Goal: Transaction & Acquisition: Book appointment/travel/reservation

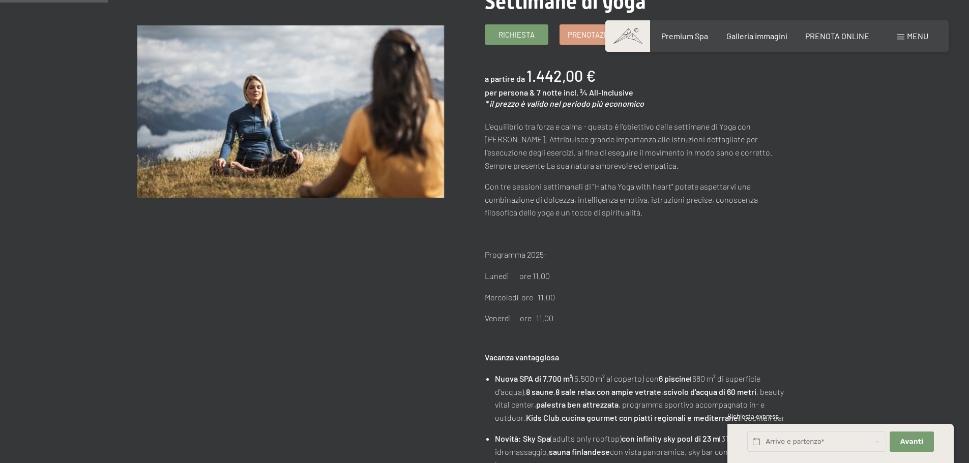
scroll to position [203, 0]
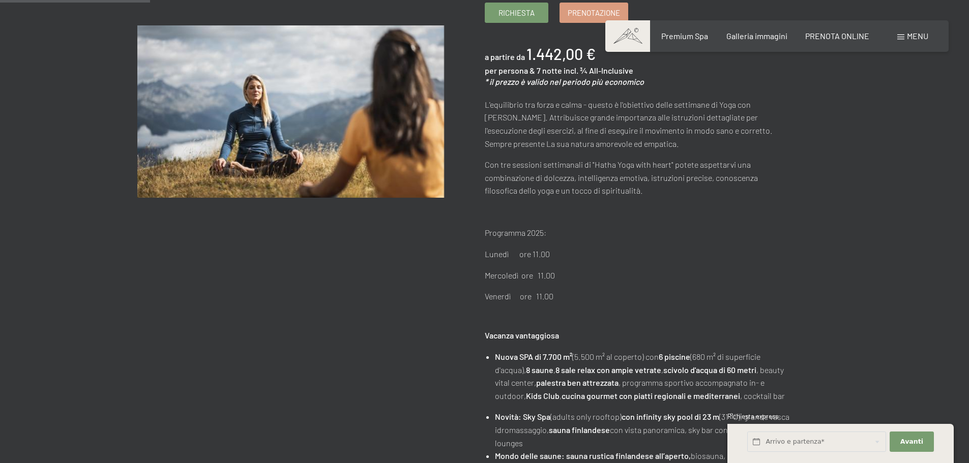
click at [780, 42] on div "Prenotazione Richiesta Premium Spa Galleria immagini PRENOTA ONLINE Menu DE IT …" at bounding box center [777, 36] width 303 height 11
click at [777, 38] on span "Galleria immagini" at bounding box center [756, 34] width 61 height 10
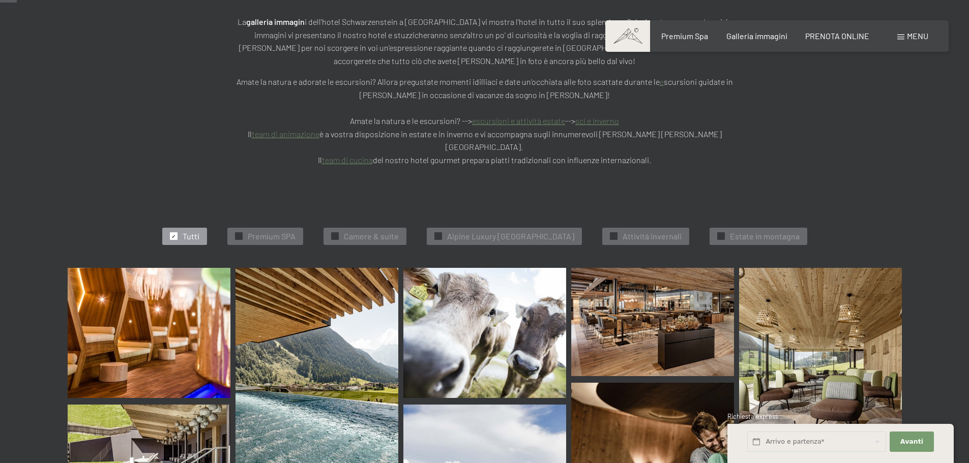
scroll to position [203, 0]
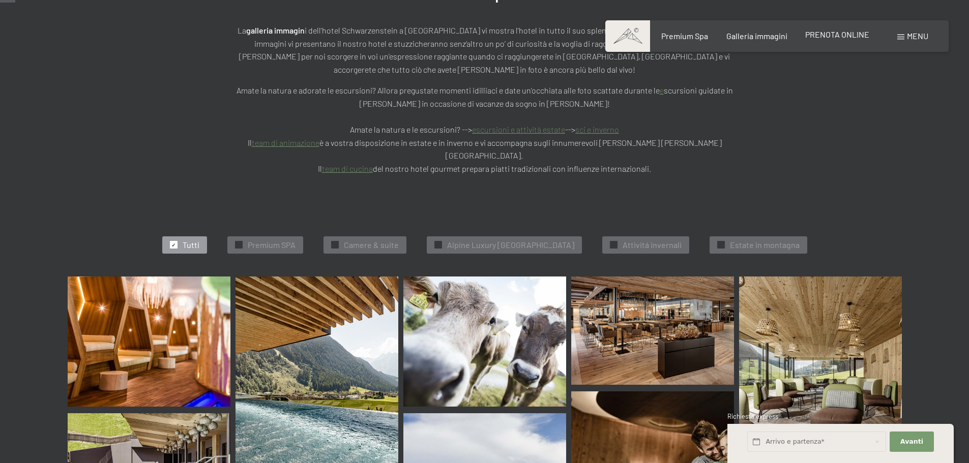
click at [844, 34] on span "PRENOTA ONLINE" at bounding box center [837, 34] width 64 height 10
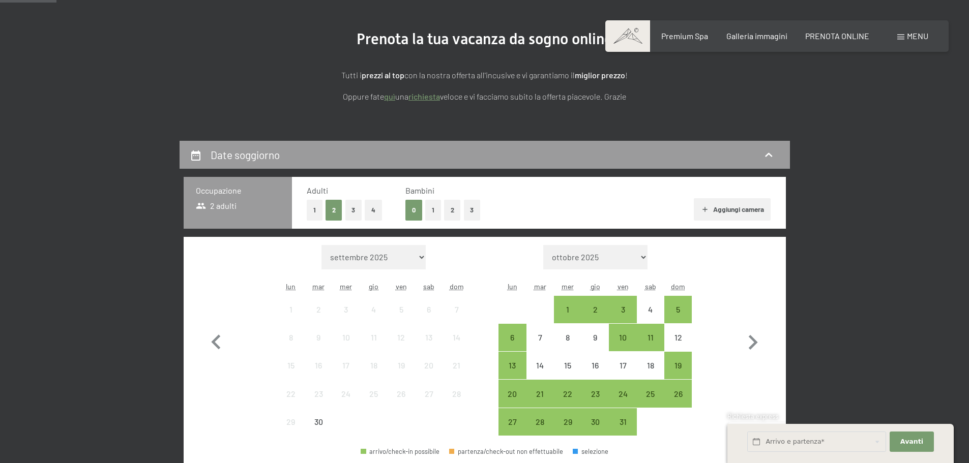
scroll to position [203, 0]
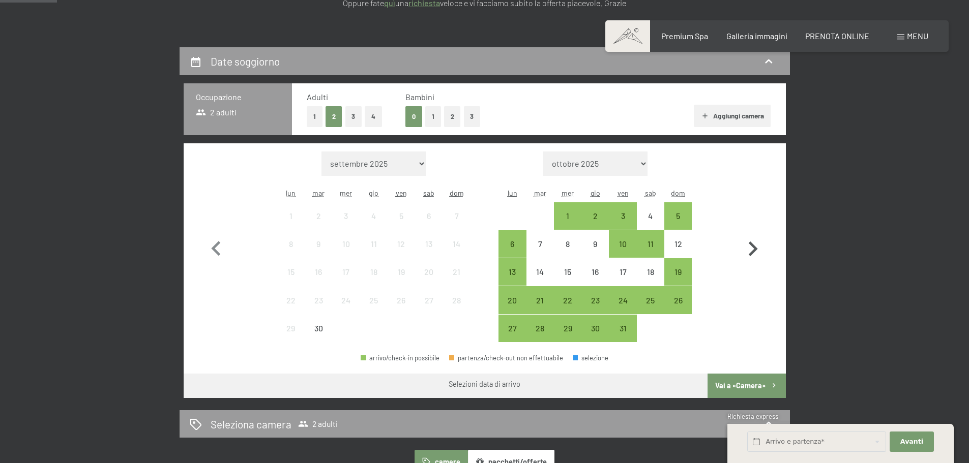
click at [748, 248] on icon "button" at bounding box center [752, 248] width 29 height 29
select select "2025-10-01"
select select "2025-11-01"
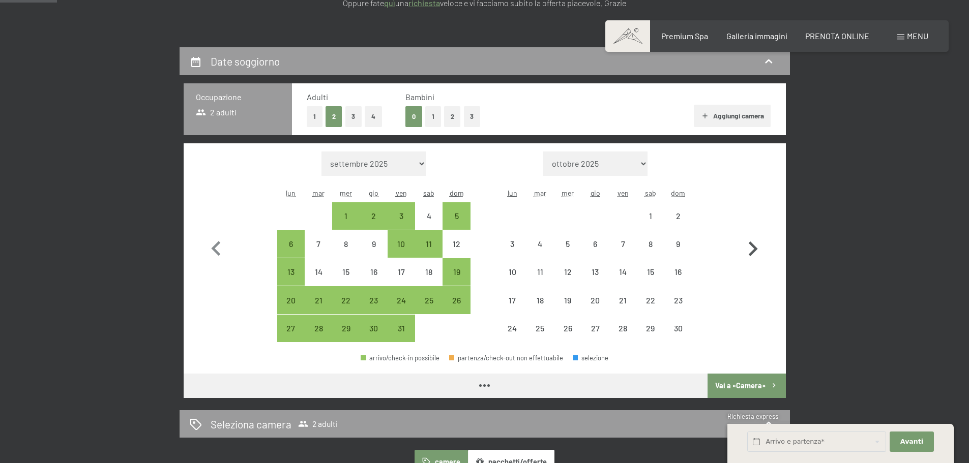
click at [748, 248] on icon "button" at bounding box center [752, 248] width 29 height 29
select select "2025-11-01"
select select "2025-12-01"
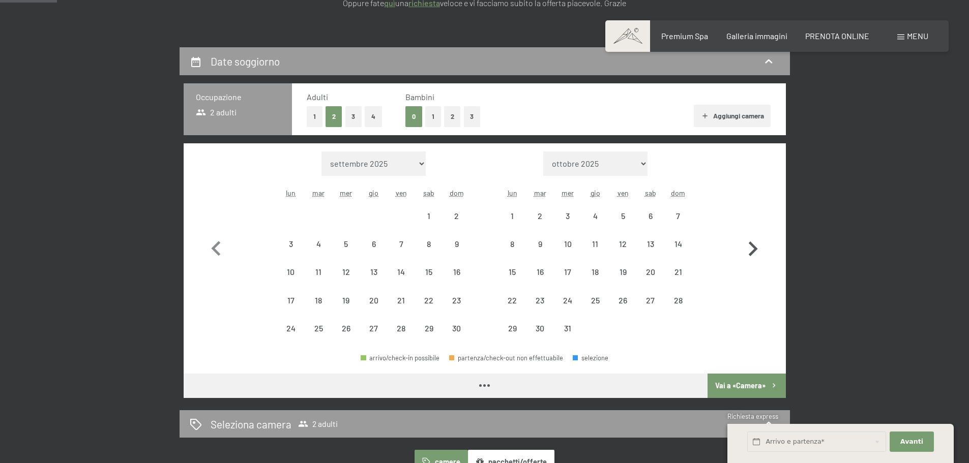
select select "2025-11-01"
select select "2025-12-01"
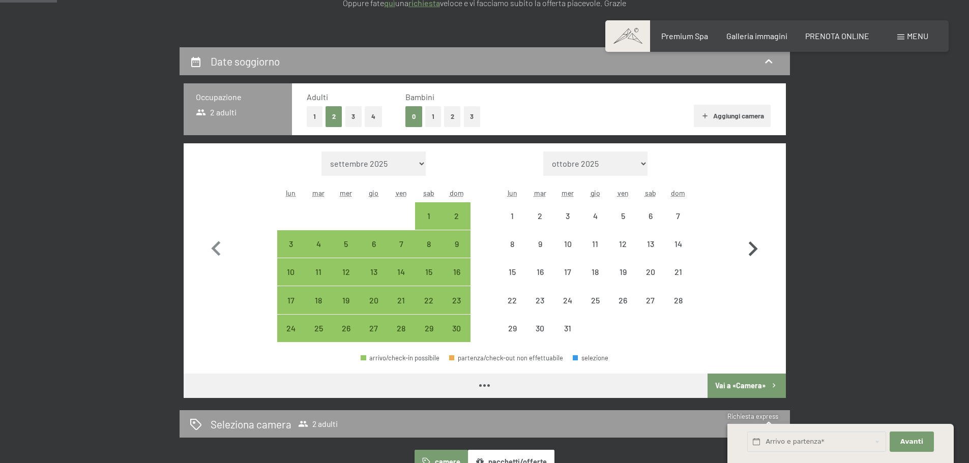
select select "2025-11-01"
select select "2025-12-01"
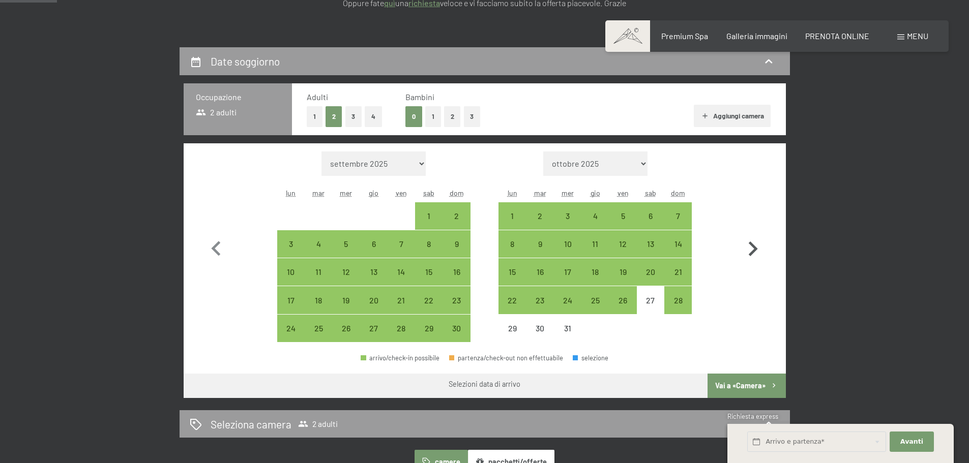
click at [748, 248] on icon "button" at bounding box center [752, 248] width 29 height 29
select select "2025-12-01"
select select "2026-01-01"
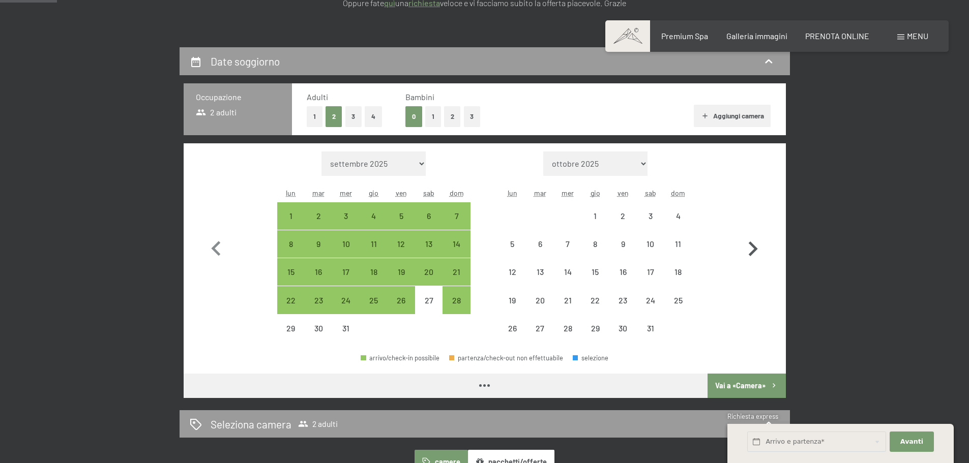
select select "2025-12-01"
select select "2026-01-01"
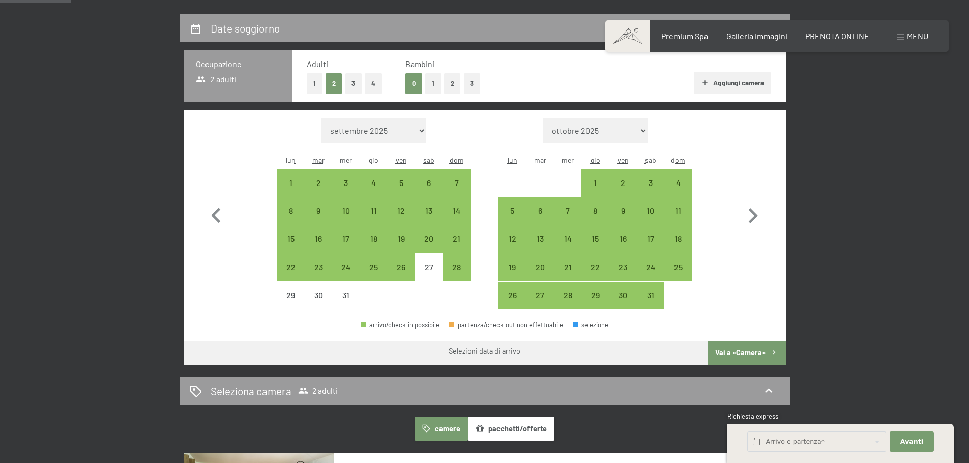
scroll to position [254, 0]
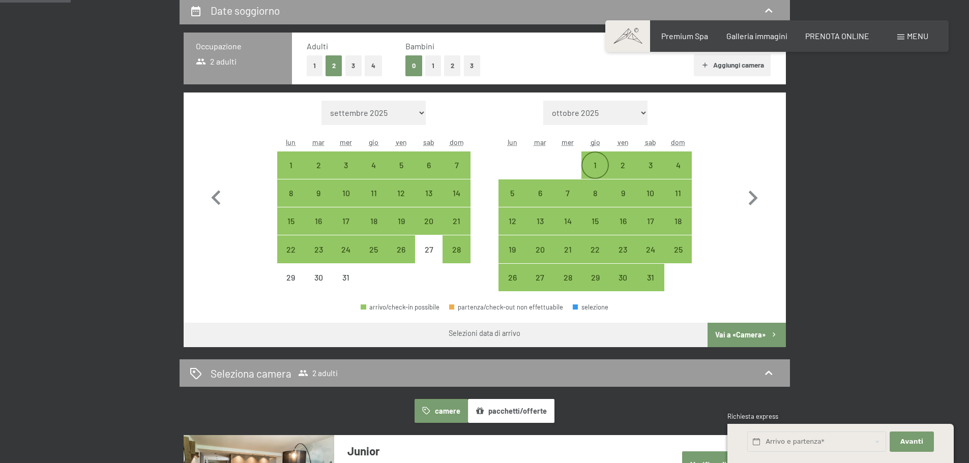
click at [592, 164] on div "1" at bounding box center [594, 173] width 25 height 25
select select "2025-12-01"
select select "2026-01-01"
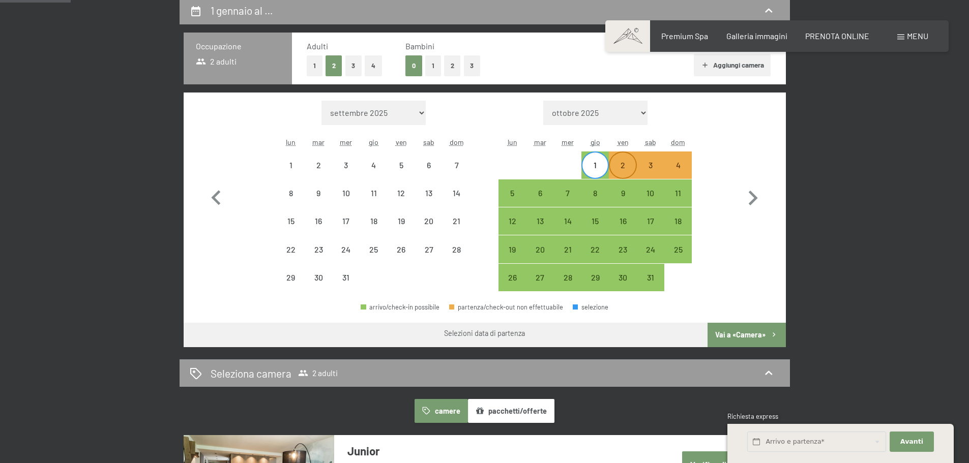
click at [624, 169] on div "2" at bounding box center [622, 173] width 25 height 25
select select "2025-12-01"
select select "2026-01-01"
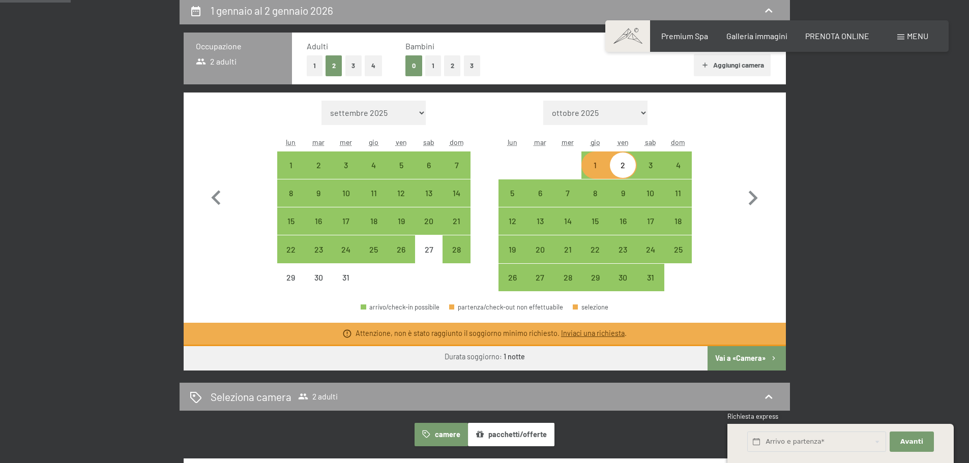
click at [599, 168] on div "1" at bounding box center [594, 173] width 25 height 25
select select "2025-12-01"
select select "2026-01-01"
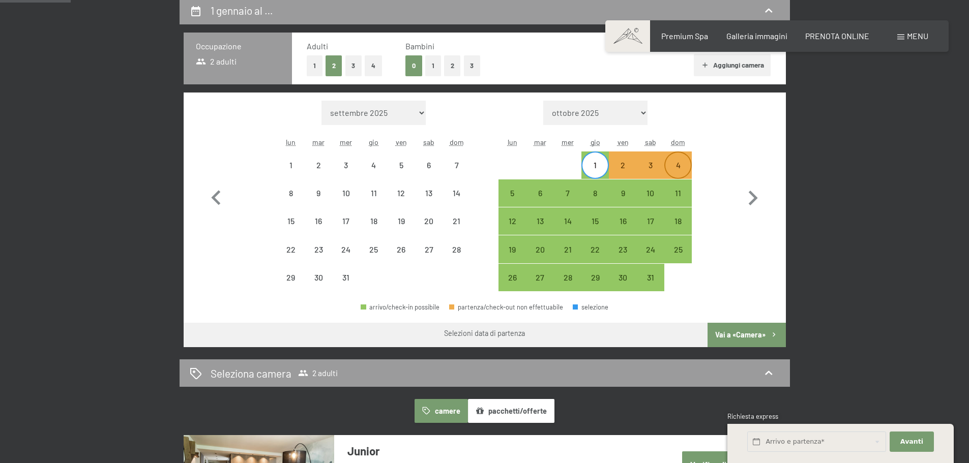
click at [676, 170] on div "4" at bounding box center [677, 173] width 25 height 25
select select "2025-12-01"
select select "2026-01-01"
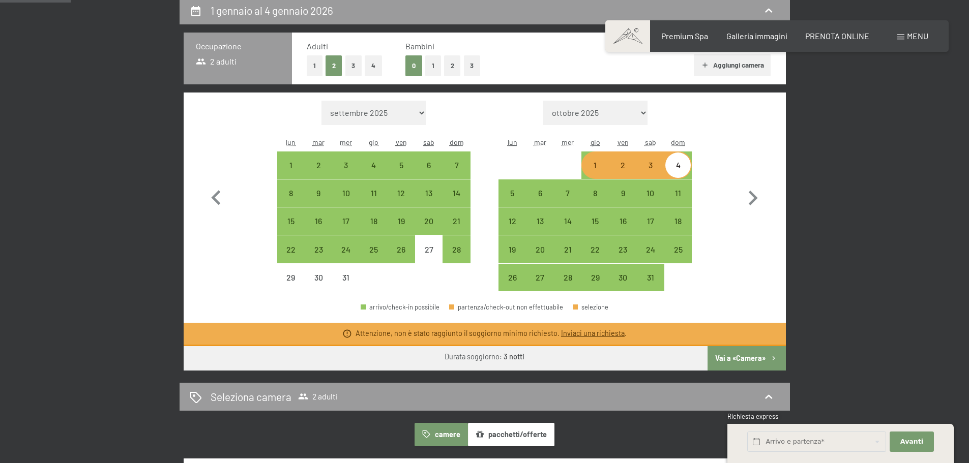
click at [598, 166] on div "1" at bounding box center [594, 173] width 25 height 25
select select "2025-12-01"
select select "2026-01-01"
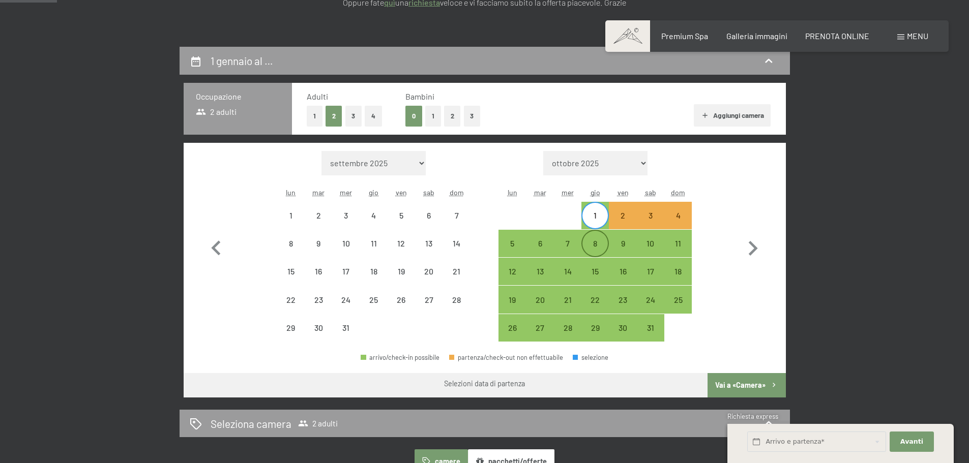
scroll to position [203, 0]
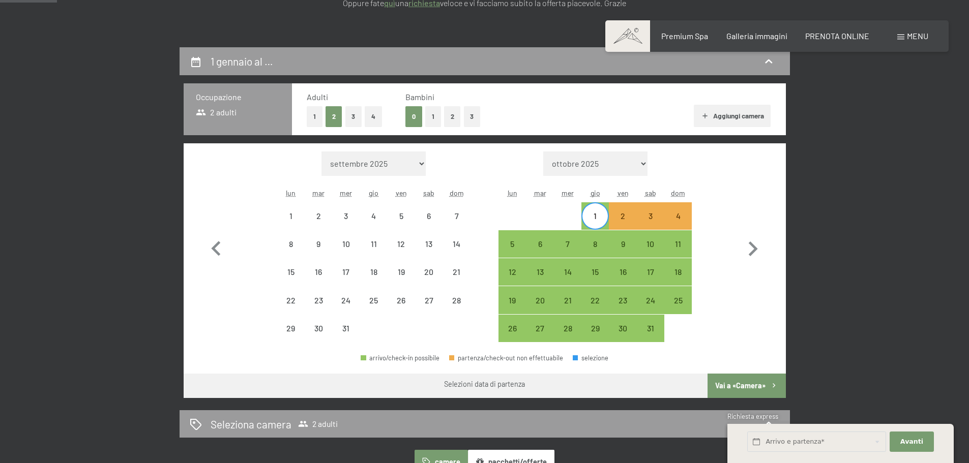
click at [433, 115] on button "1" at bounding box center [433, 116] width 16 height 21
select select "2025-12-01"
select select "2026-01-01"
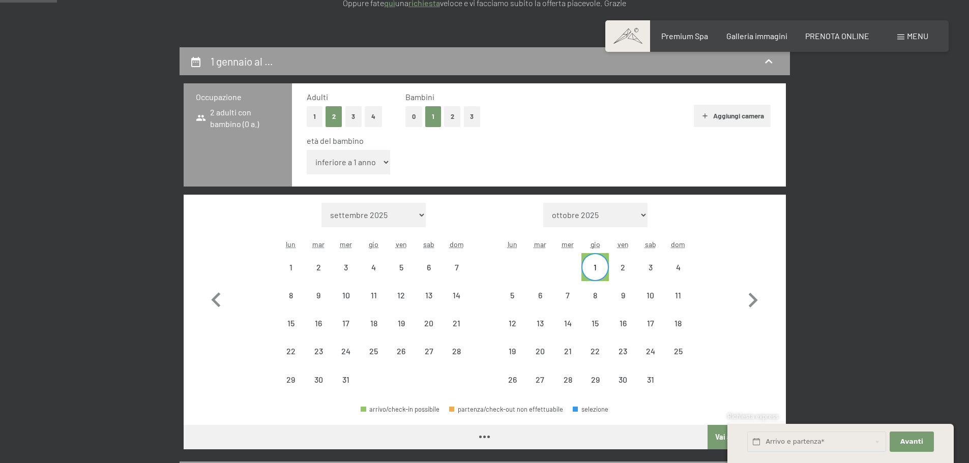
drag, startPoint x: 381, startPoint y: 161, endPoint x: 383, endPoint y: 166, distance: 5.5
click at [381, 161] on select "inferiore a 1 anno 1 anno 2 anni 3 anni 4 anni 5 anni 6 anni 7 anni 8 anni 9 an…" at bounding box center [349, 162] width 84 height 24
select select "2025-12-01"
select select "2026-01-01"
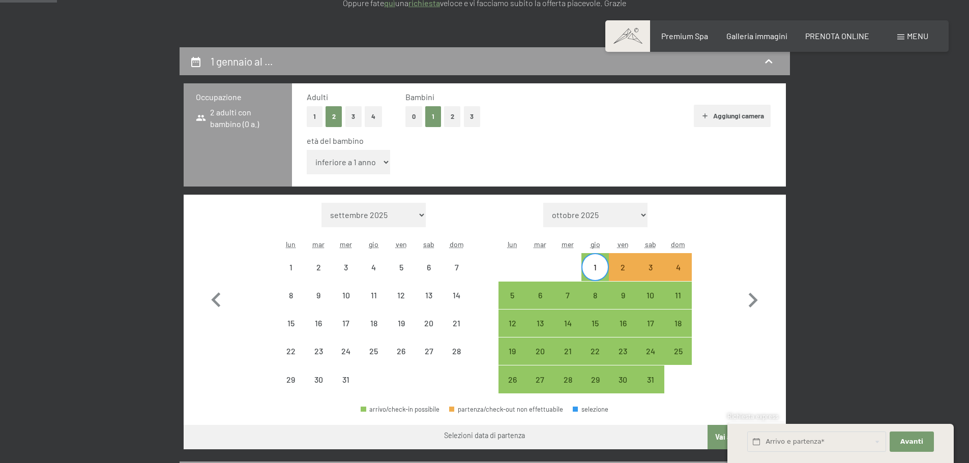
select select "13"
click at [307, 150] on select "inferiore a 1 anno 1 anno 2 anni 3 anni 4 anni 5 anni 6 anni 7 anni 8 anni 9 an…" at bounding box center [349, 162] width 84 height 24
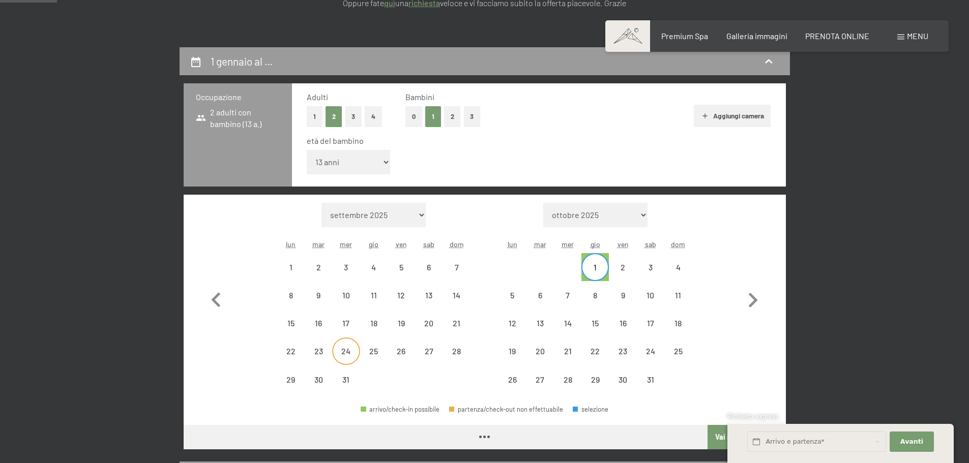
click at [350, 362] on div "24" at bounding box center [345, 359] width 25 height 25
select select "2025-12-01"
select select "2026-01-01"
select select "2025-12-01"
select select "2026-01-01"
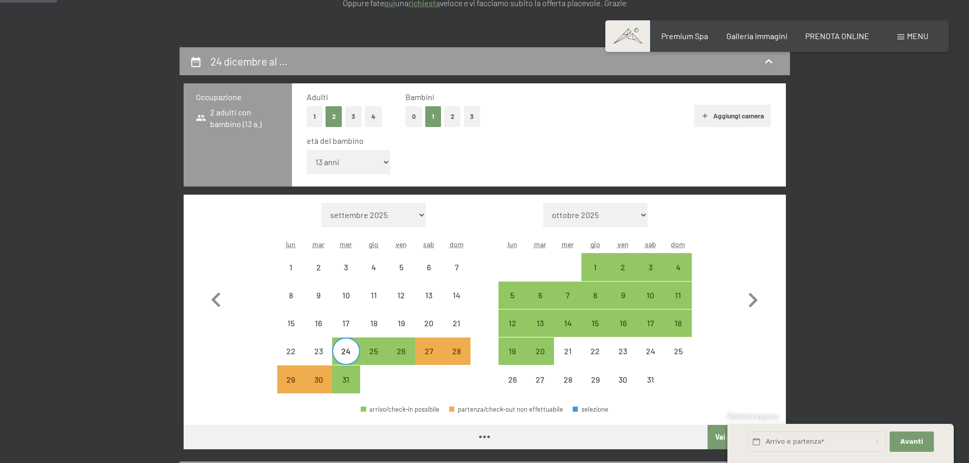
select select "2025-12-01"
select select "2026-01-01"
click at [436, 119] on button "1" at bounding box center [433, 116] width 16 height 21
select select "0"
select select "2025-12-01"
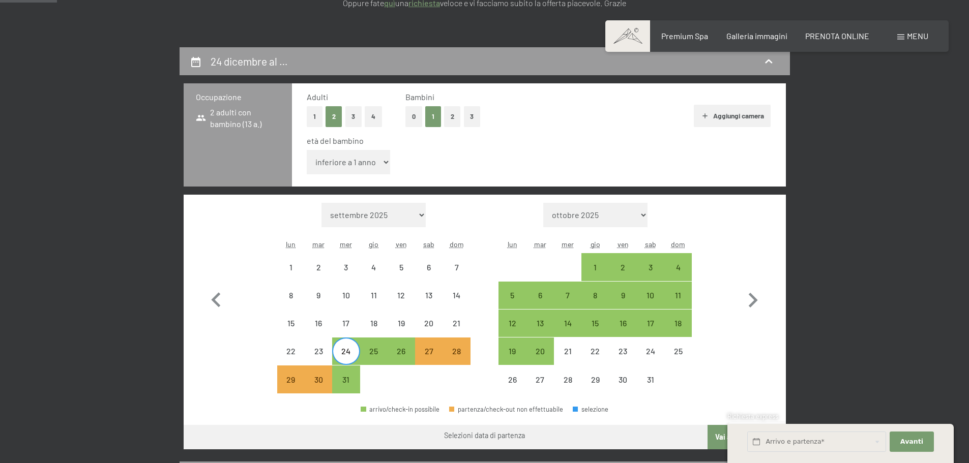
select select "2026-01-01"
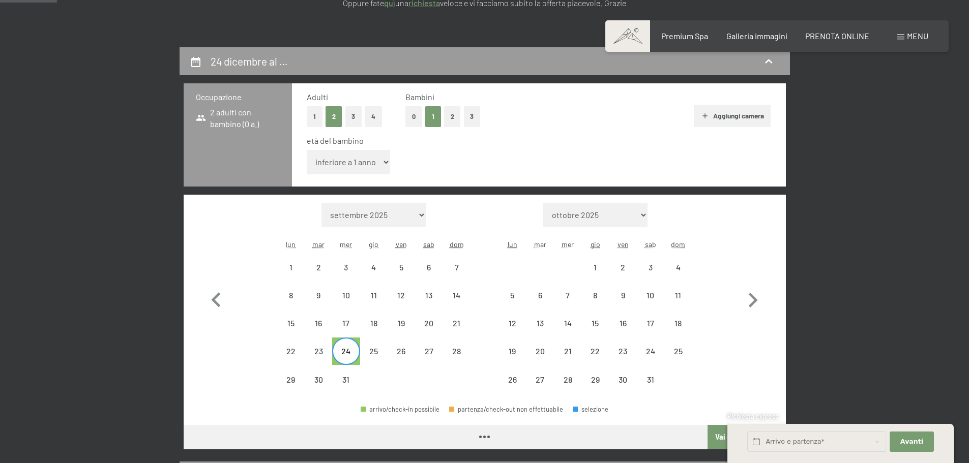
click at [432, 116] on button "1" at bounding box center [433, 116] width 16 height 21
select select "2025-12-01"
select select "2026-01-01"
click at [356, 166] on select "inferiore a 1 anno 1 anno 2 anni 3 anni 4 anni 5 anni 6 anni 7 anni 8 anni 9 an…" at bounding box center [349, 162] width 84 height 24
select select "2025-12-01"
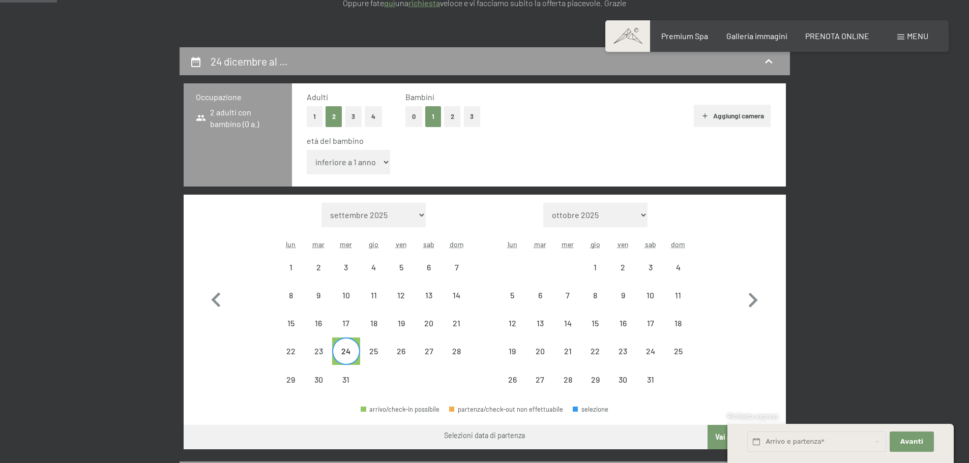
select select "2026-01-01"
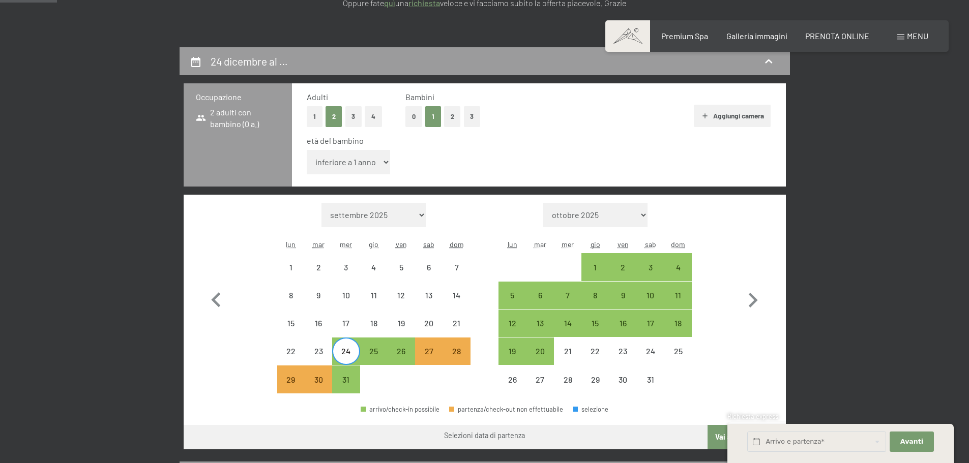
select select "14"
click at [307, 150] on select "inferiore a 1 anno 1 anno 2 anni 3 anni 4 anni 5 anni 6 anni 7 anni 8 anni 9 an…" at bounding box center [349, 162] width 84 height 24
select select "2025-12-01"
select select "2026-01-01"
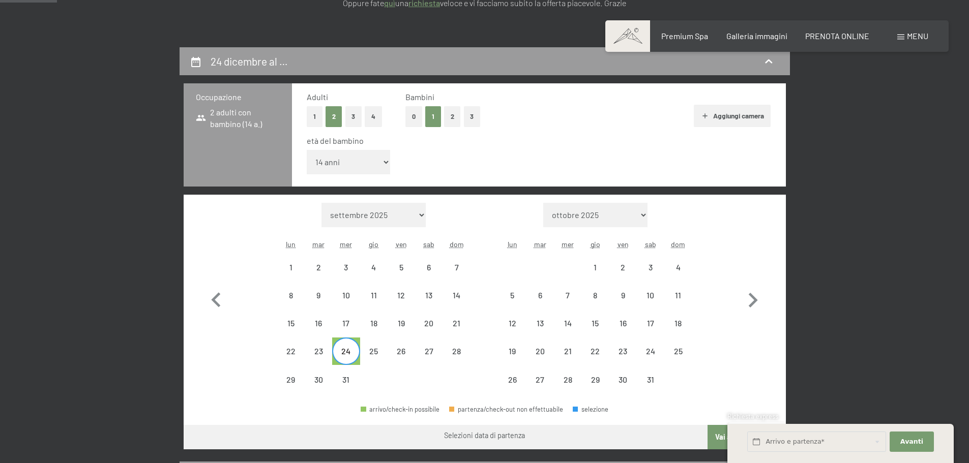
select select "2025-12-01"
select select "2026-01-01"
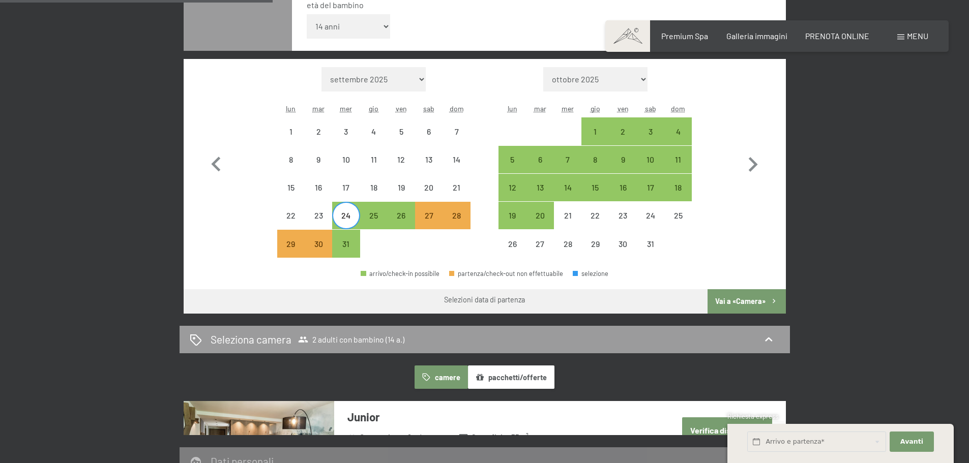
scroll to position [356, 0]
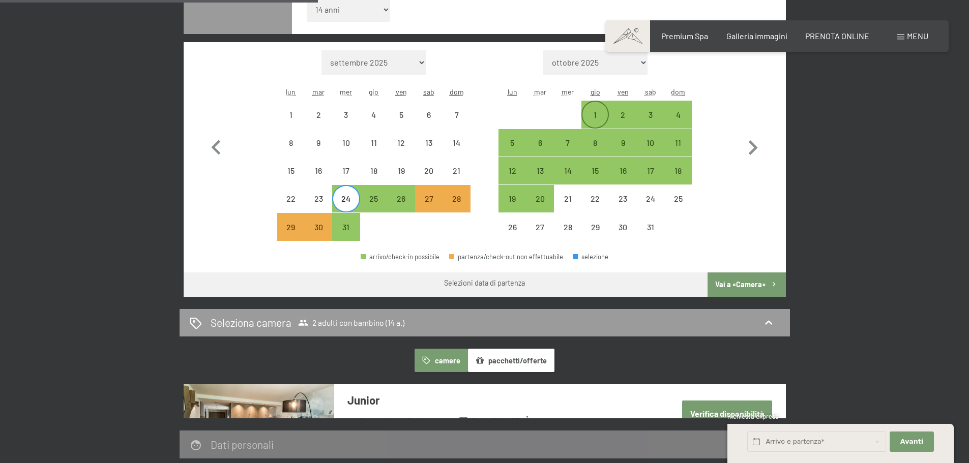
click at [594, 111] on div "1" at bounding box center [594, 123] width 25 height 25
select select "2025-12-01"
select select "2026-01-01"
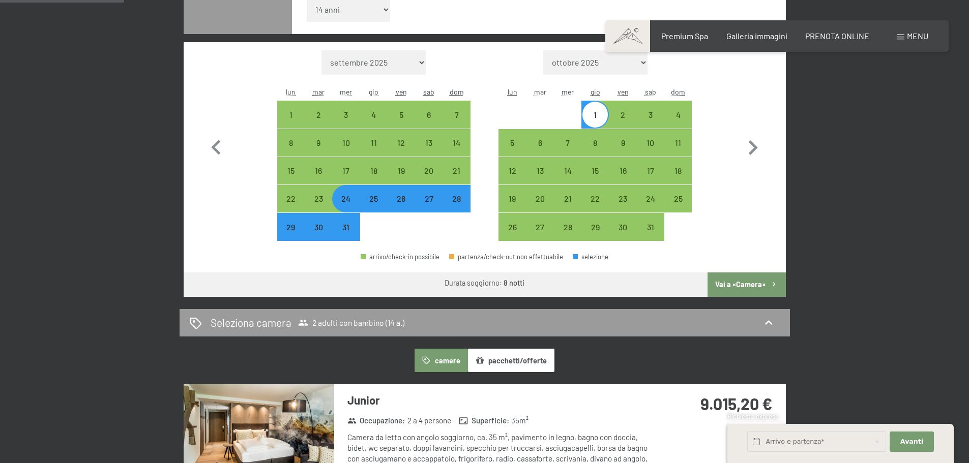
click at [596, 112] on div "1" at bounding box center [594, 123] width 25 height 25
select select "2025-12-01"
select select "2026-01-01"
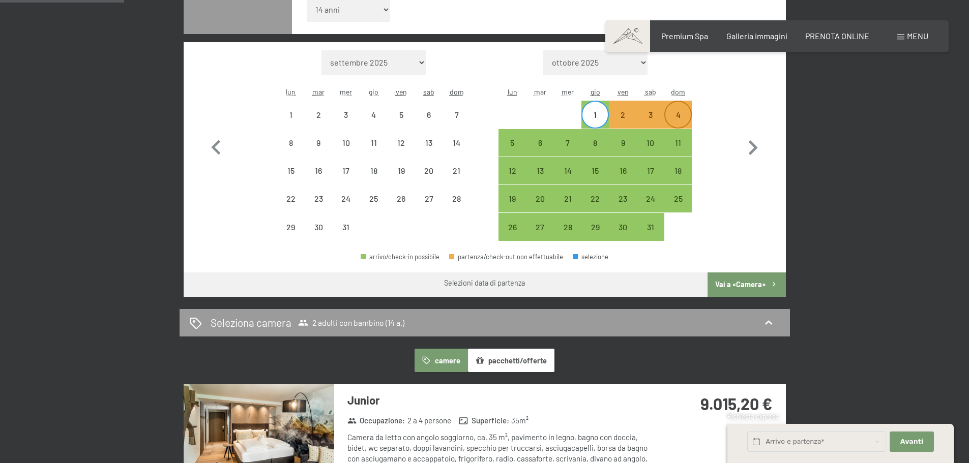
click at [682, 113] on div "4" at bounding box center [677, 123] width 25 height 25
select select "2025-12-01"
select select "2026-01-01"
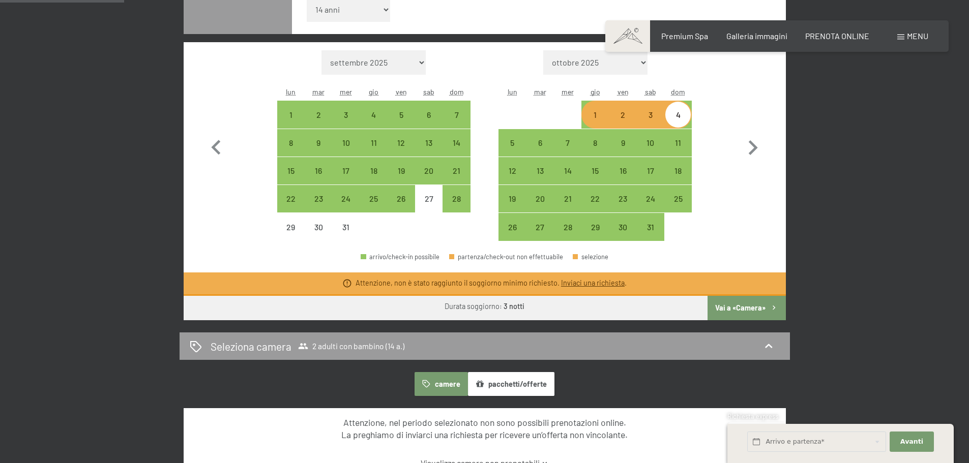
click at [594, 116] on div "1" at bounding box center [594, 123] width 25 height 25
select select "2025-12-01"
select select "2026-01-01"
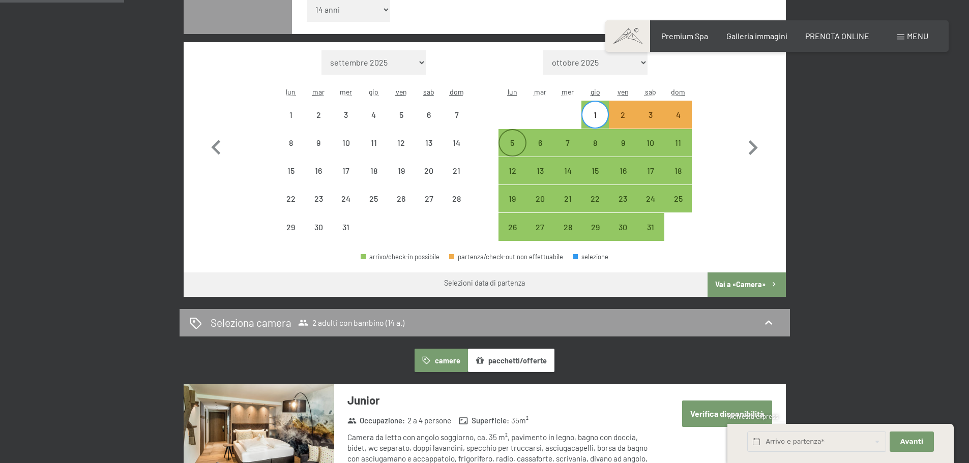
click at [513, 144] on div "5" at bounding box center [511, 151] width 25 height 25
select select "2025-12-01"
select select "2026-01-01"
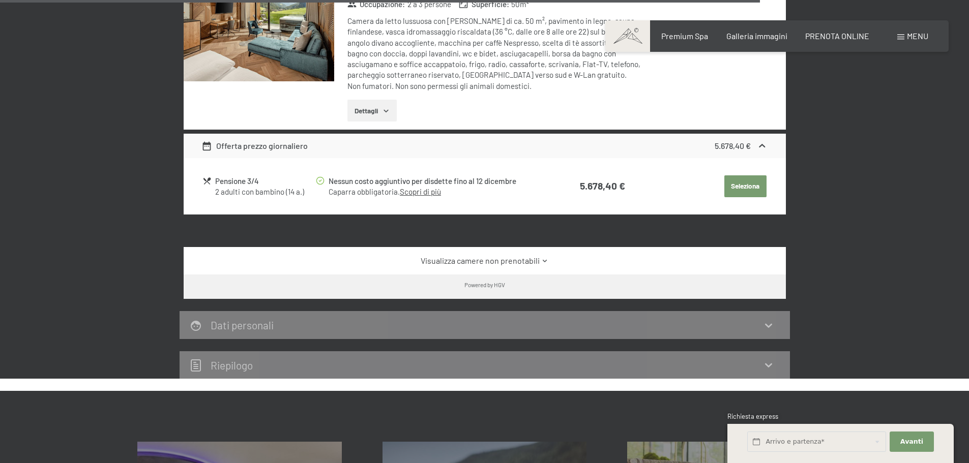
scroll to position [2187, 0]
